Goal: Information Seeking & Learning: Check status

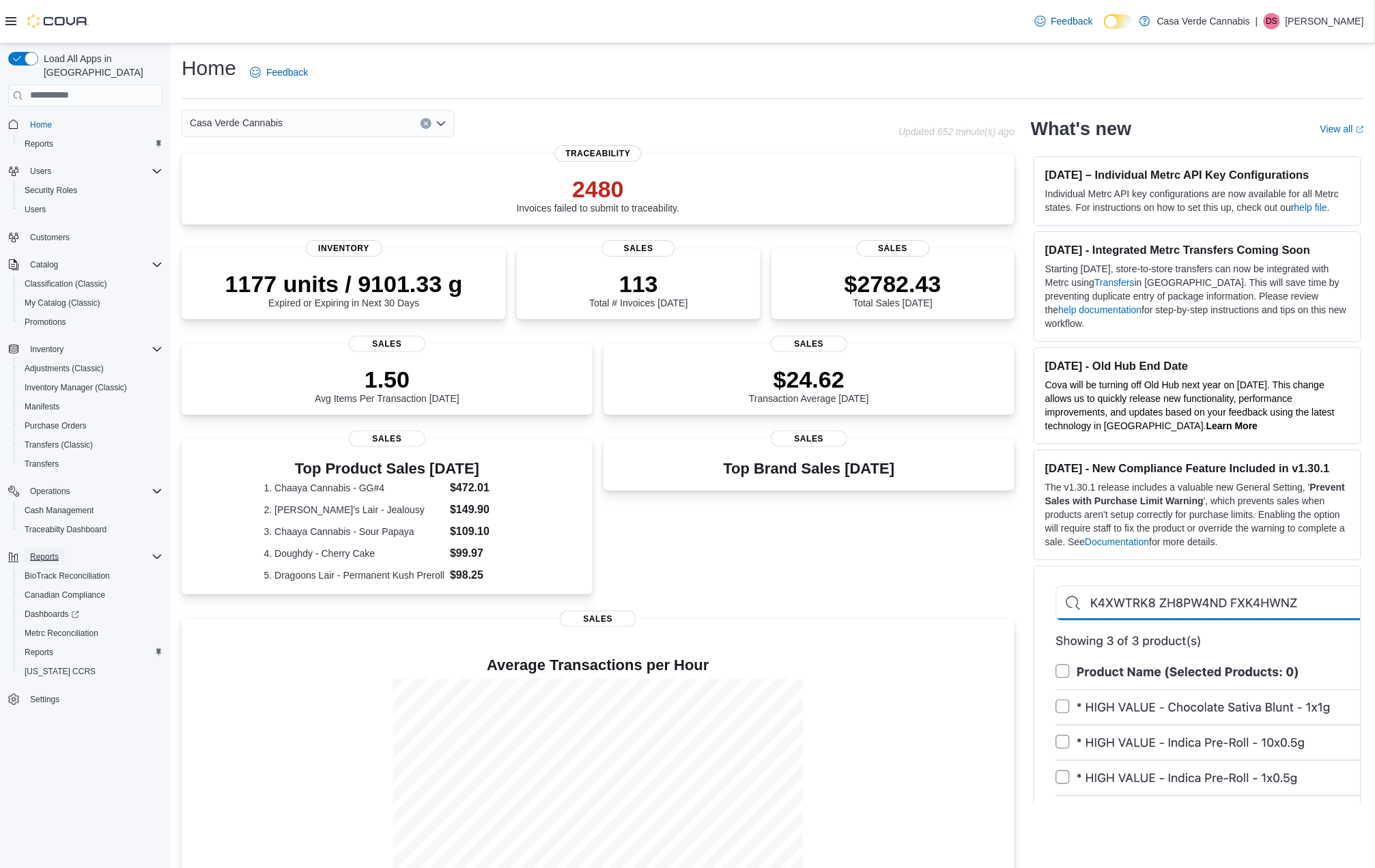
click at [35, 552] on span "Reports" at bounding box center [44, 557] width 29 height 11
click at [38, 552] on span "Reports" at bounding box center [44, 557] width 29 height 11
click at [37, 647] on span "Reports" at bounding box center [38, 653] width 29 height 11
